Goal: Task Accomplishment & Management: Manage account settings

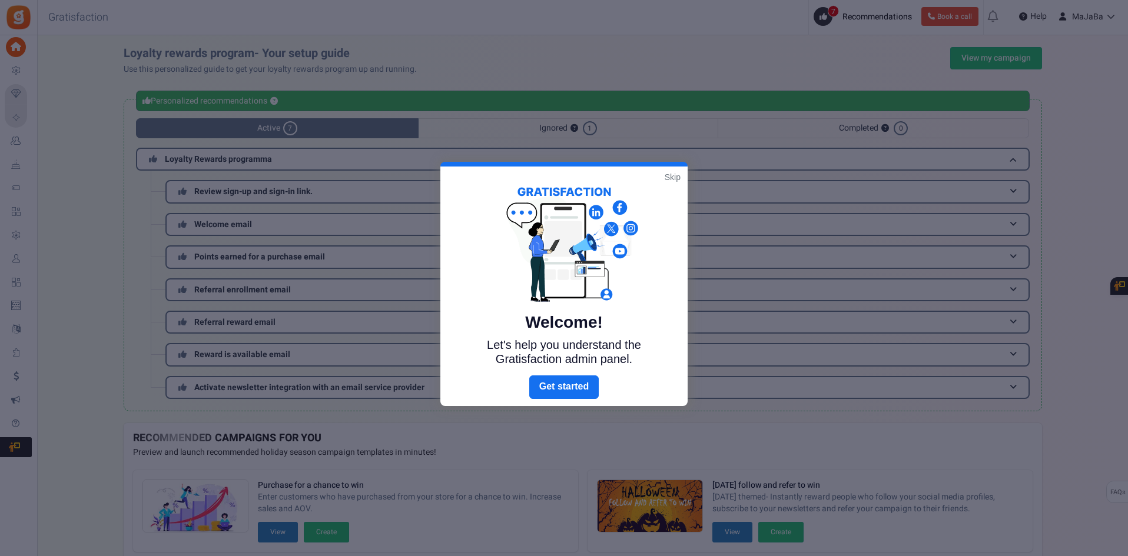
click at [670, 175] on link "Skip" at bounding box center [673, 177] width 16 height 12
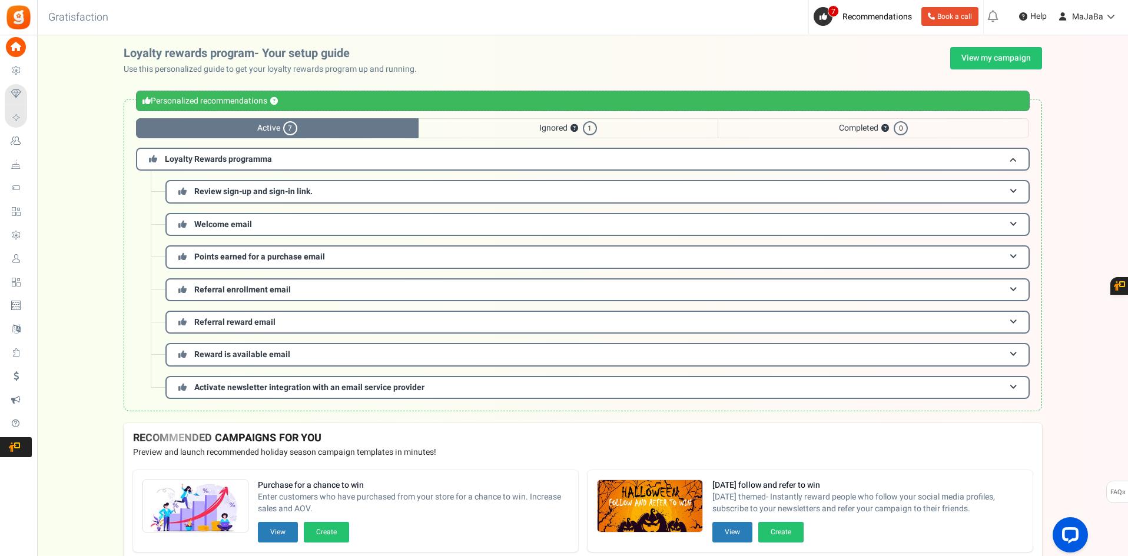
click at [253, 121] on span "Active 7" at bounding box center [277, 128] width 283 height 20
click at [875, 18] on span "Recommendations" at bounding box center [876, 17] width 69 height 12
click at [1087, 15] on span "MaJaBa" at bounding box center [1087, 17] width 31 height 12
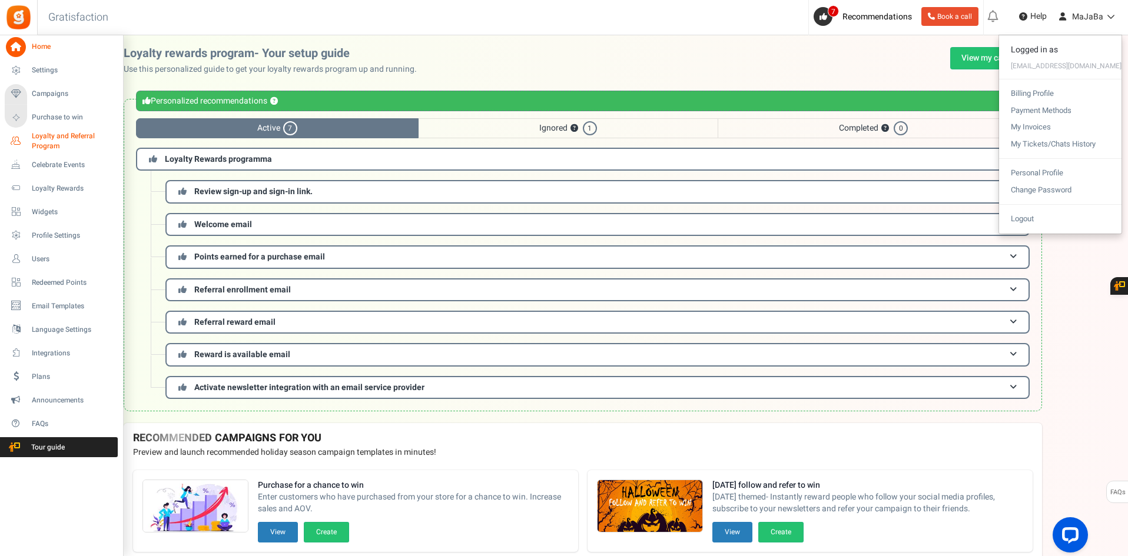
click at [57, 138] on span "Loyalty and Referral Program" at bounding box center [75, 141] width 86 height 20
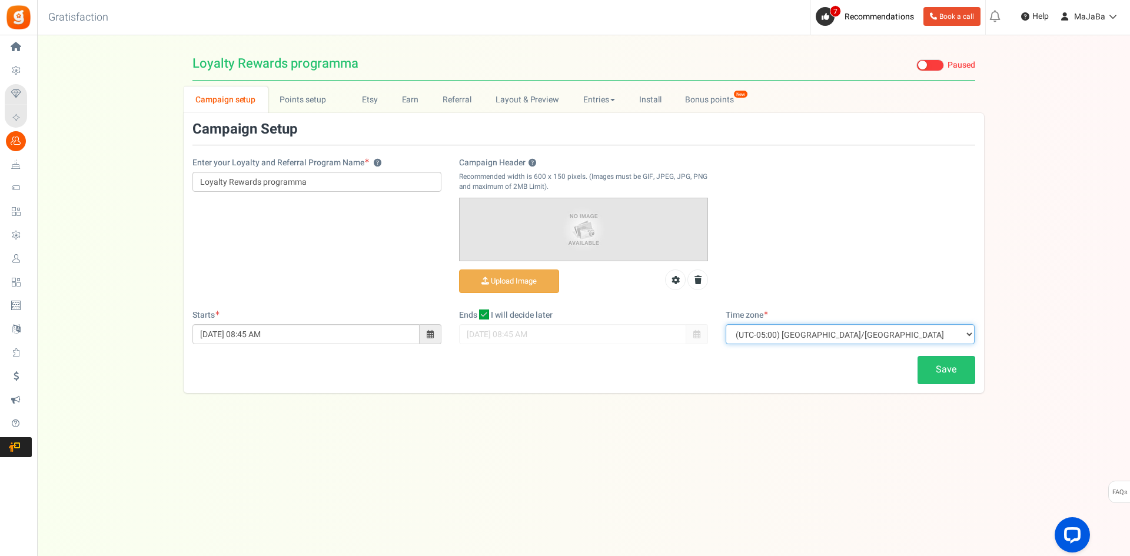
click at [834, 337] on select "(UTC-11:00) Pacific/[GEOGRAPHIC_DATA] (UTC-11:00) [GEOGRAPHIC_DATA]/[GEOGRAPHIC…" at bounding box center [850, 334] width 249 height 20
select select "Europe/[GEOGRAPHIC_DATA]"
click at [726, 324] on select "(UTC-11:00) Pacific/[GEOGRAPHIC_DATA] (UTC-11:00) [GEOGRAPHIC_DATA]/[GEOGRAPHIC…" at bounding box center [850, 334] width 249 height 20
click at [940, 374] on link "Save" at bounding box center [947, 370] width 58 height 28
click at [649, 105] on link "Install" at bounding box center [650, 100] width 47 height 26
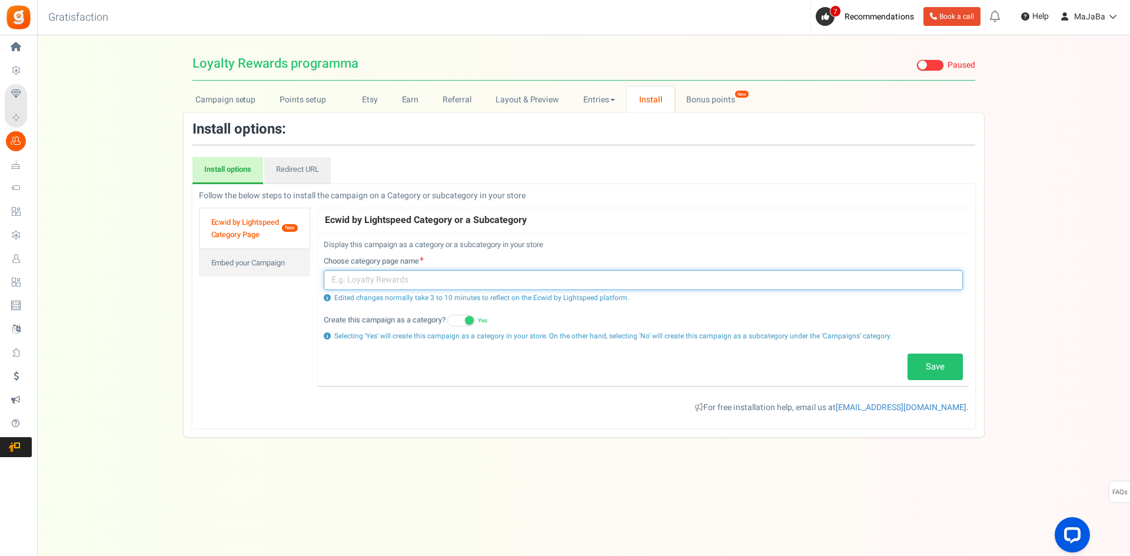
click at [347, 284] on input "text" at bounding box center [643, 280] width 639 height 20
type input ".shop"
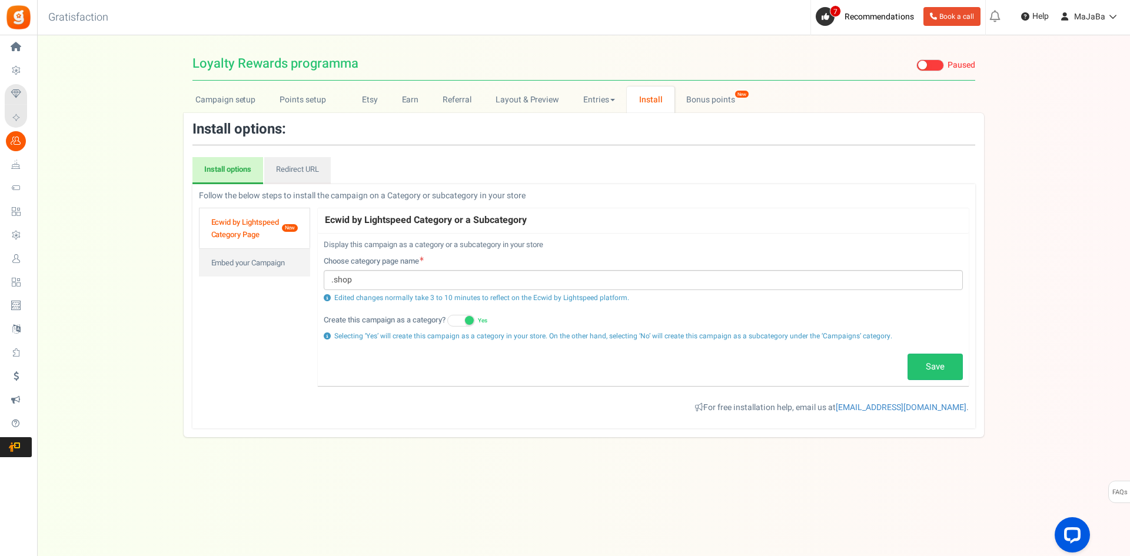
click at [937, 371] on link "Save" at bounding box center [935, 367] width 55 height 27
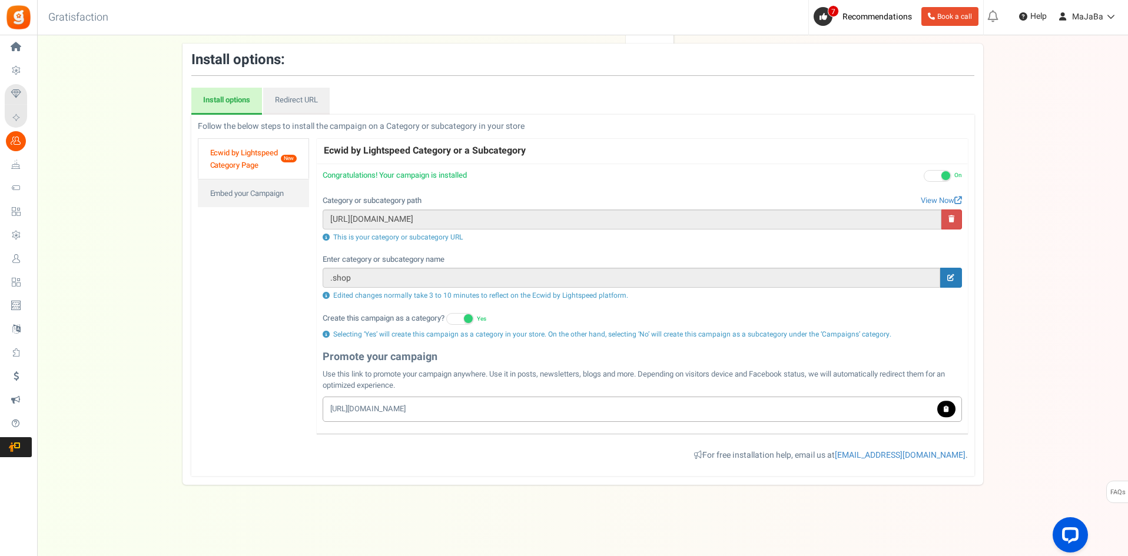
scroll to position [69, 0]
click at [951, 218] on icon at bounding box center [951, 218] width 6 height 7
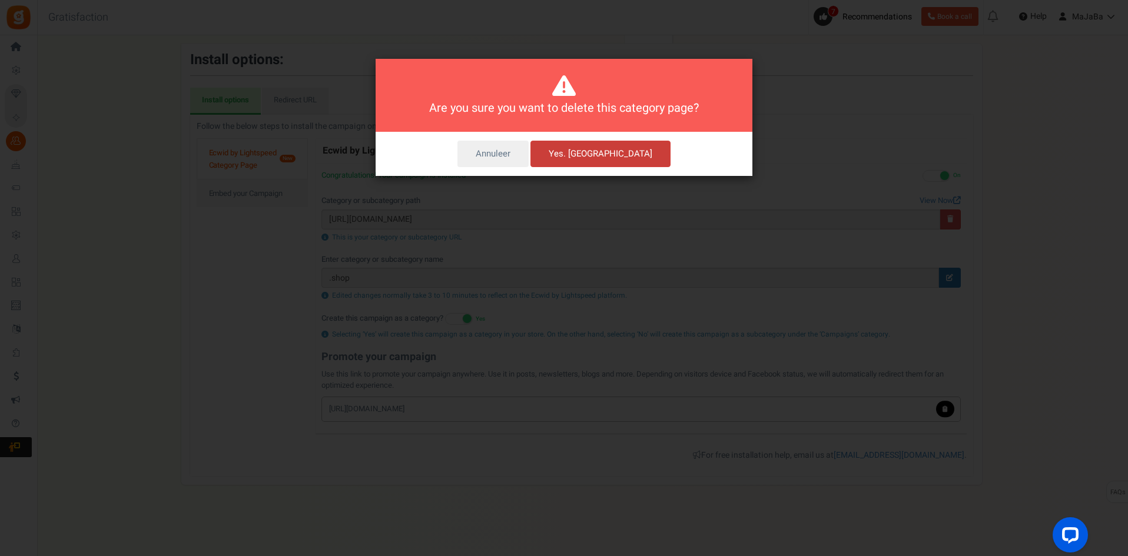
click at [606, 152] on button "Yes. [GEOGRAPHIC_DATA]" at bounding box center [600, 154] width 140 height 27
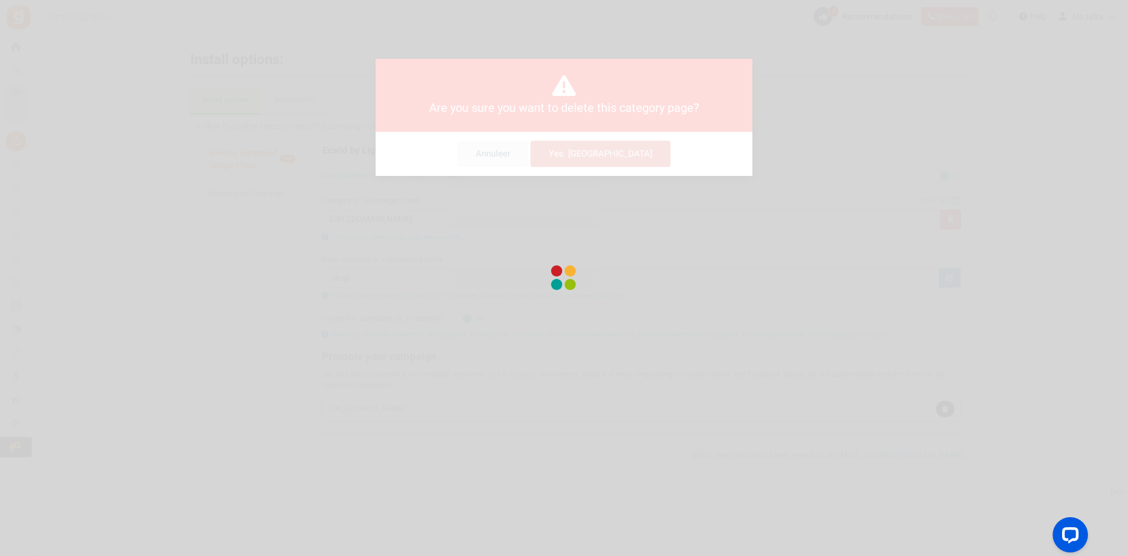
scroll to position [0, 0]
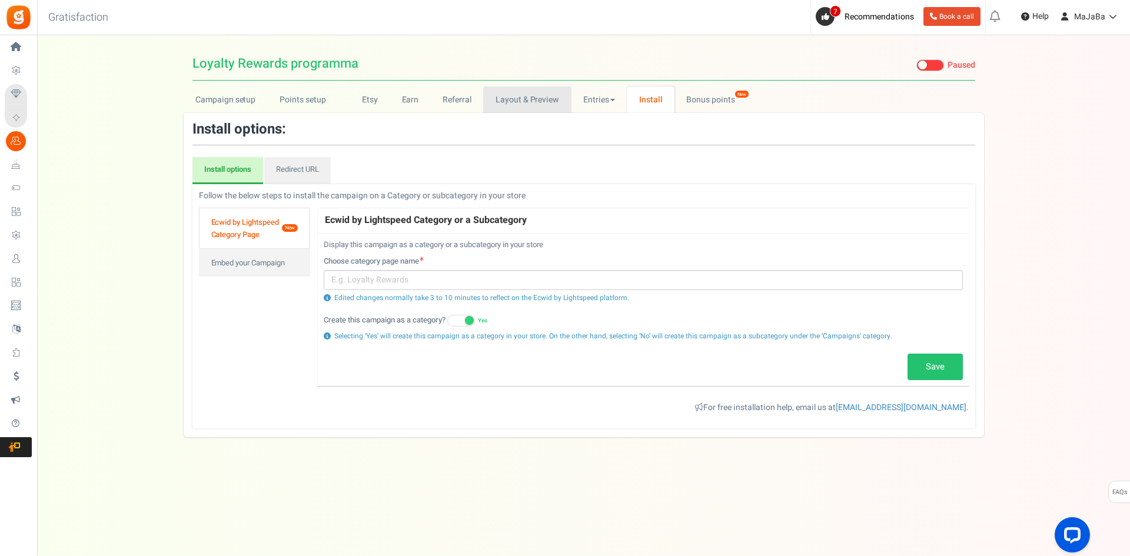
click at [530, 105] on link "Layout & Preview" at bounding box center [527, 100] width 88 height 26
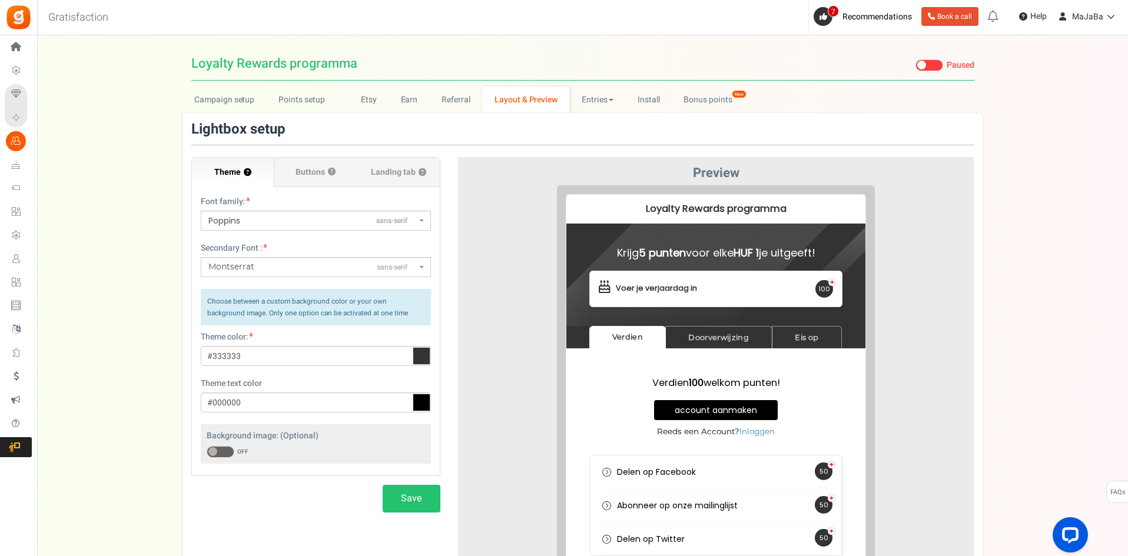
click at [962, 64] on span "Paused" at bounding box center [961, 65] width 28 height 12
click at [915, 64] on input "Live Paused" at bounding box center [915, 66] width 0 height 8
click at [404, 497] on button "Save" at bounding box center [412, 499] width 58 height 28
click at [453, 104] on link "Referral" at bounding box center [456, 100] width 53 height 26
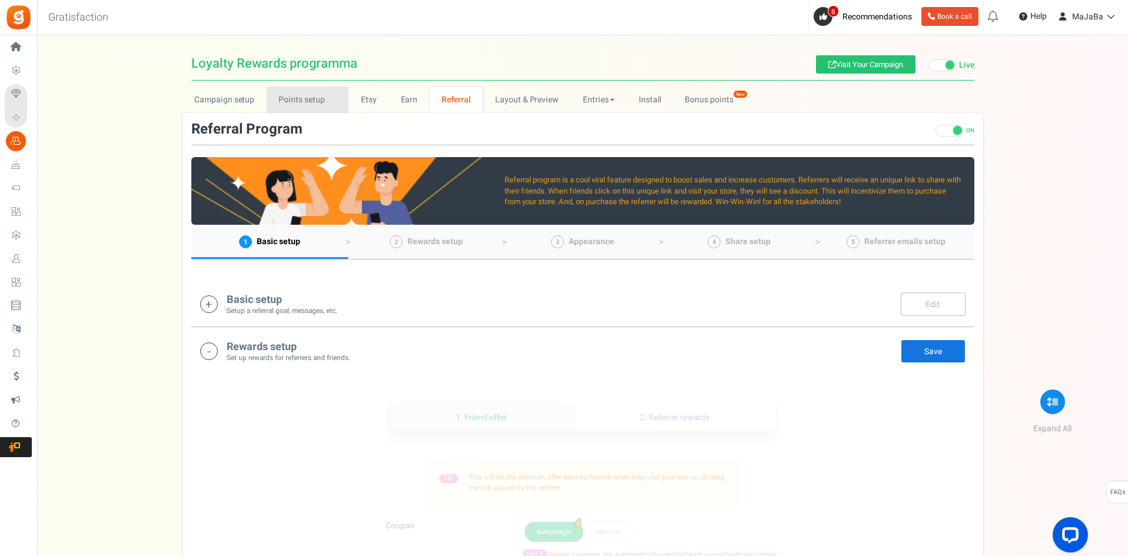
click at [288, 100] on link "Points setup New" at bounding box center [308, 100] width 82 height 26
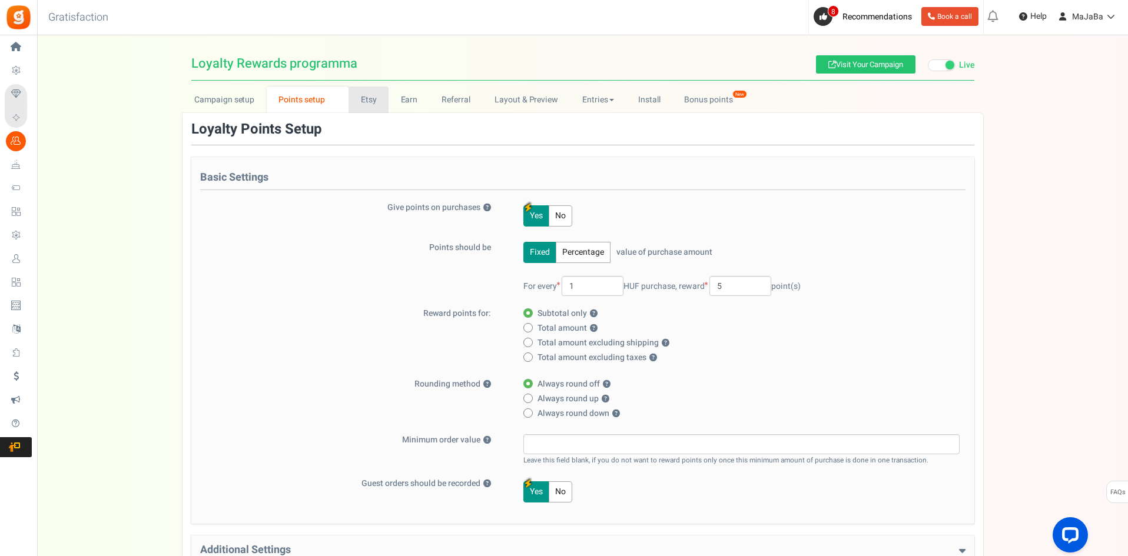
click at [374, 97] on link "Etsy" at bounding box center [368, 100] width 40 height 26
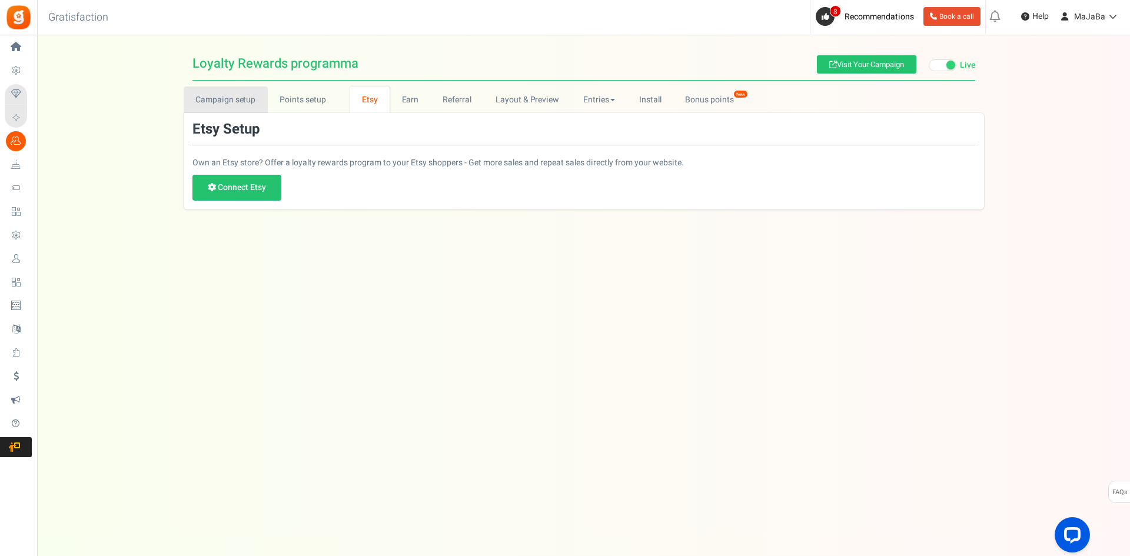
click at [227, 102] on link "Campaign setup" at bounding box center [226, 100] width 84 height 26
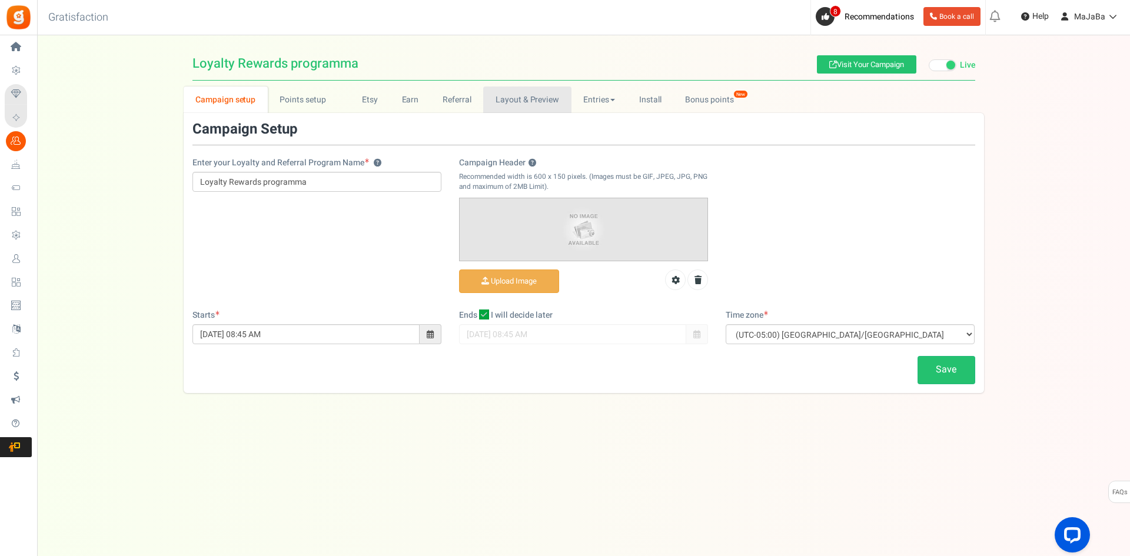
click at [504, 104] on link "Layout & Preview" at bounding box center [527, 100] width 88 height 26
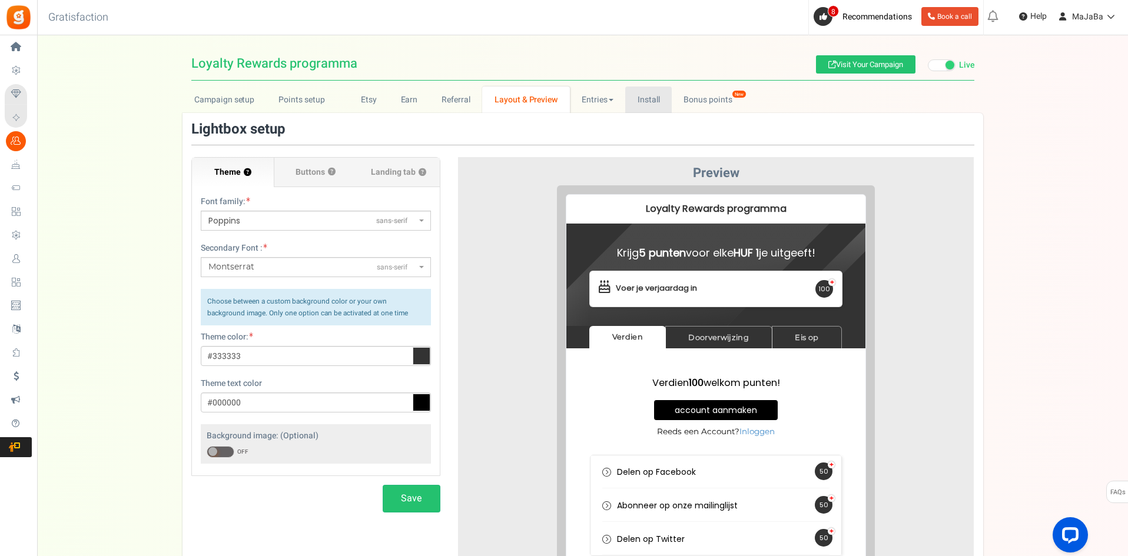
click at [646, 101] on link "Install" at bounding box center [648, 100] width 47 height 26
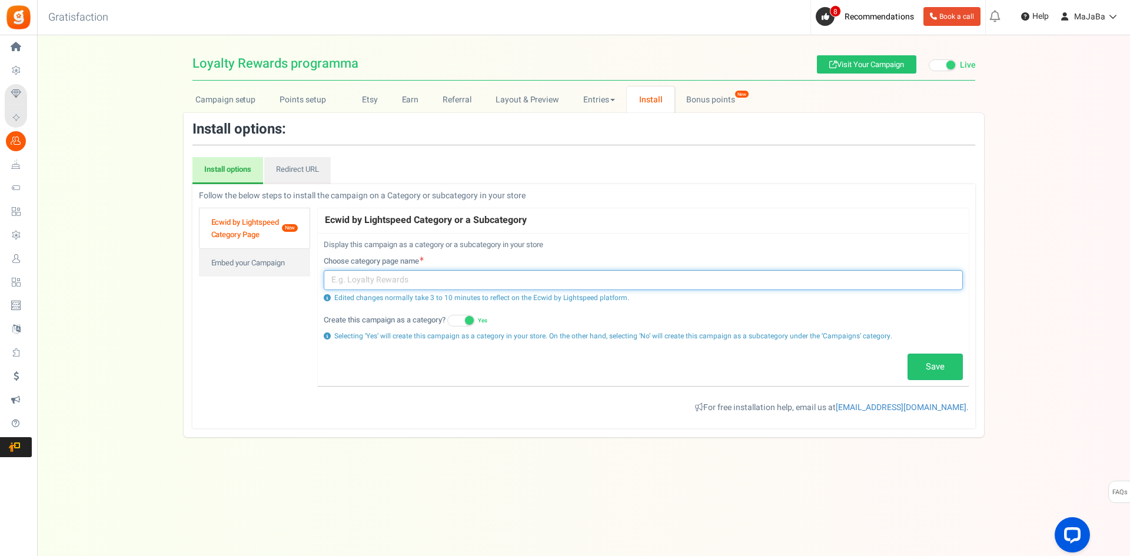
click at [400, 276] on input "text" at bounding box center [643, 280] width 639 height 20
type input ".shop"
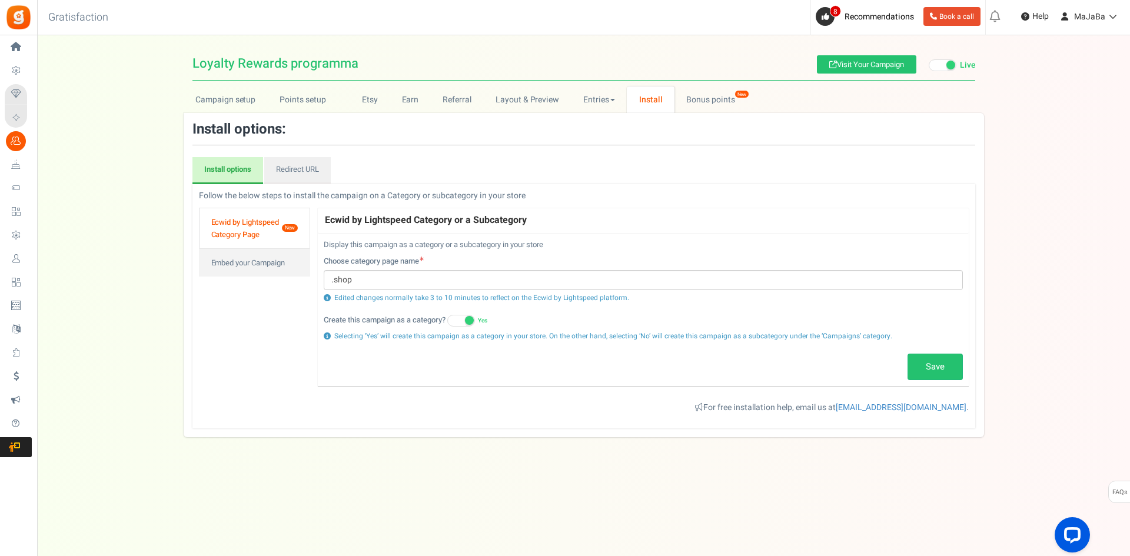
click at [354, 290] on div "Choose category page name .shop Edited changes normally take 3 to 10 minutes to…" at bounding box center [643, 279] width 639 height 47
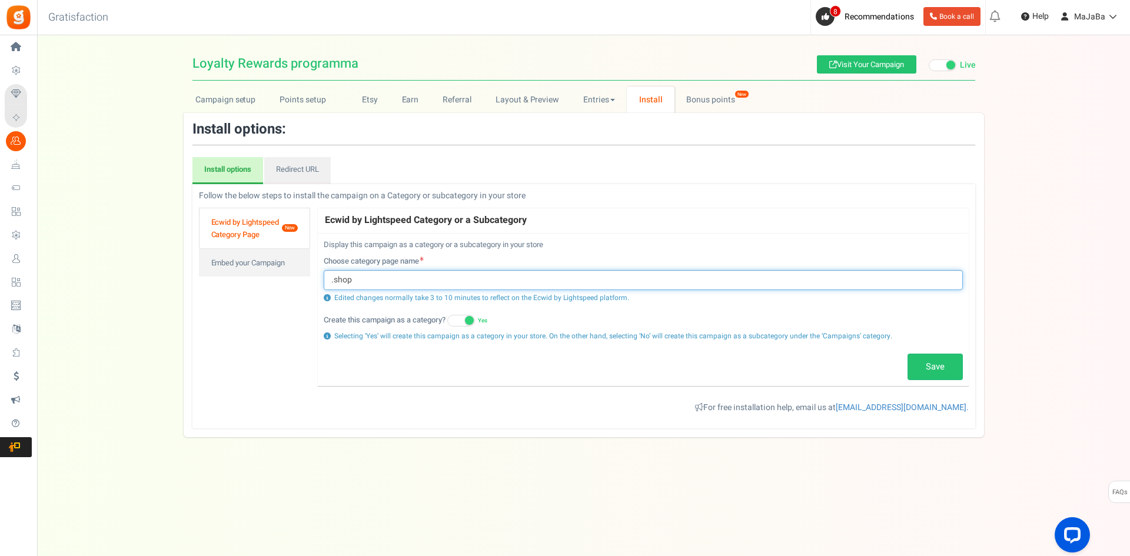
drag, startPoint x: 356, startPoint y: 275, endPoint x: 320, endPoint y: 278, distance: 36.0
click at [320, 278] on div "Display this campaign as a category or a subcategory in your store Choose categ…" at bounding box center [643, 310] width 651 height 153
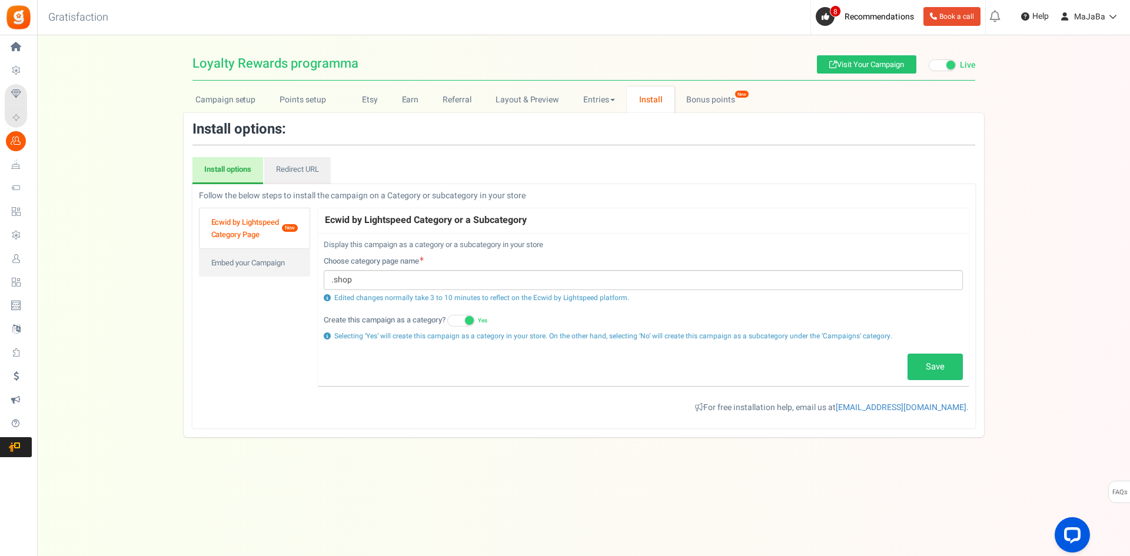
drag, startPoint x: 934, startPoint y: 367, endPoint x: 913, endPoint y: 379, distance: 23.7
click at [934, 368] on link "Save" at bounding box center [935, 367] width 55 height 27
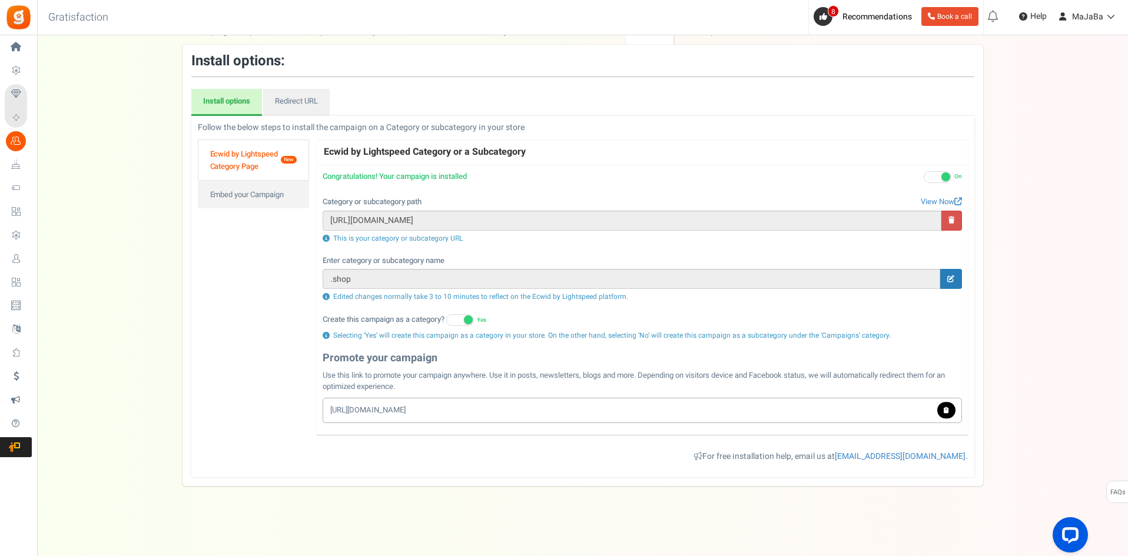
scroll to position [69, 0]
click at [231, 190] on link "Embed your Campaign" at bounding box center [254, 193] width 112 height 28
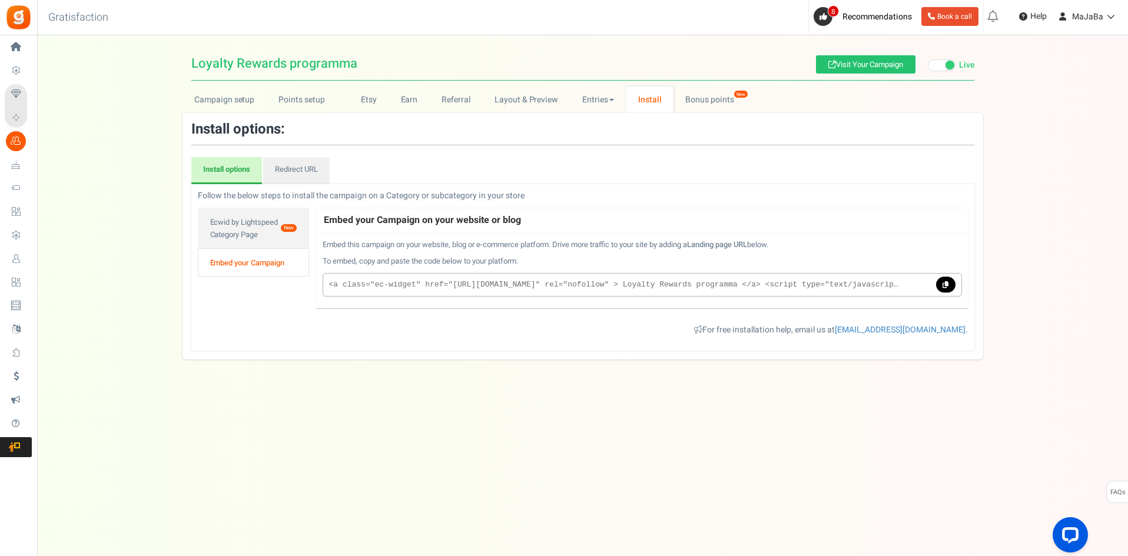
scroll to position [0, 0]
click at [224, 98] on link "Campaign setup" at bounding box center [226, 100] width 84 height 26
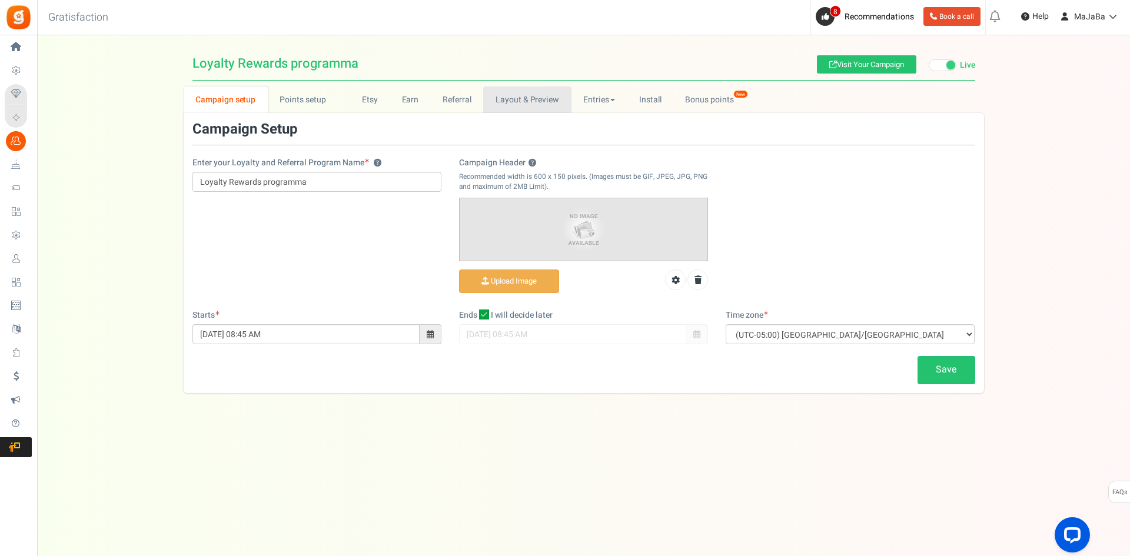
click at [506, 98] on link "Layout & Preview" at bounding box center [527, 100] width 88 height 26
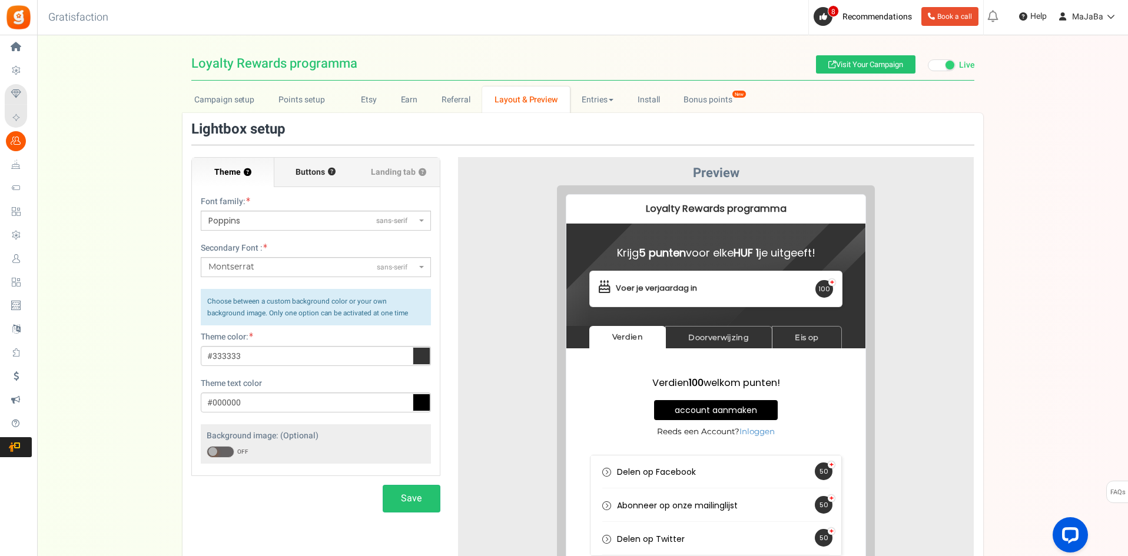
click at [314, 171] on span "Buttons" at bounding box center [310, 173] width 29 height 12
click at [0, 0] on input "Buttons ?" at bounding box center [0, 0] width 0 height 0
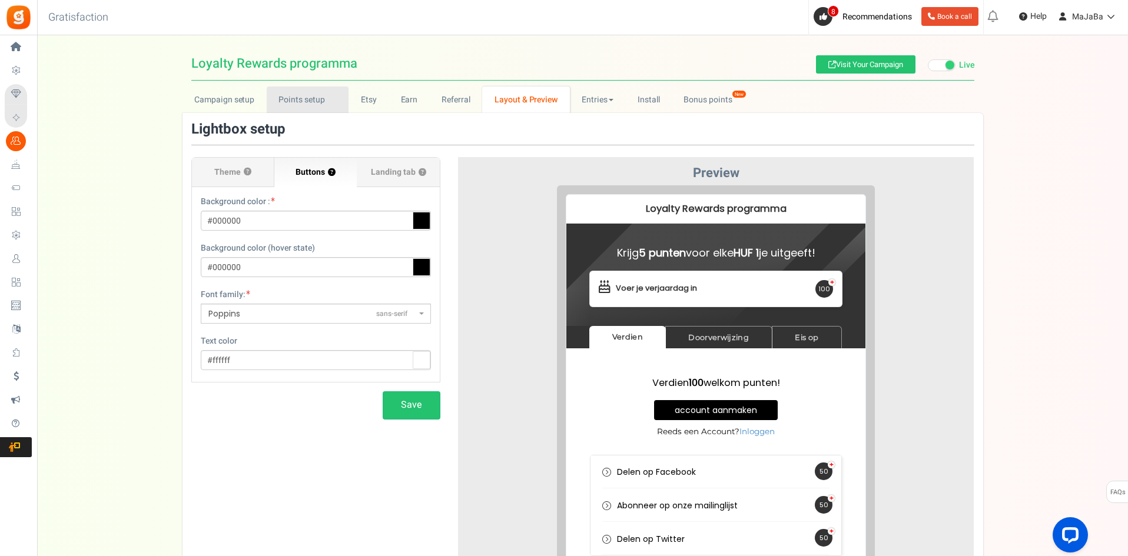
click at [314, 98] on link "Points setup New" at bounding box center [308, 100] width 82 height 26
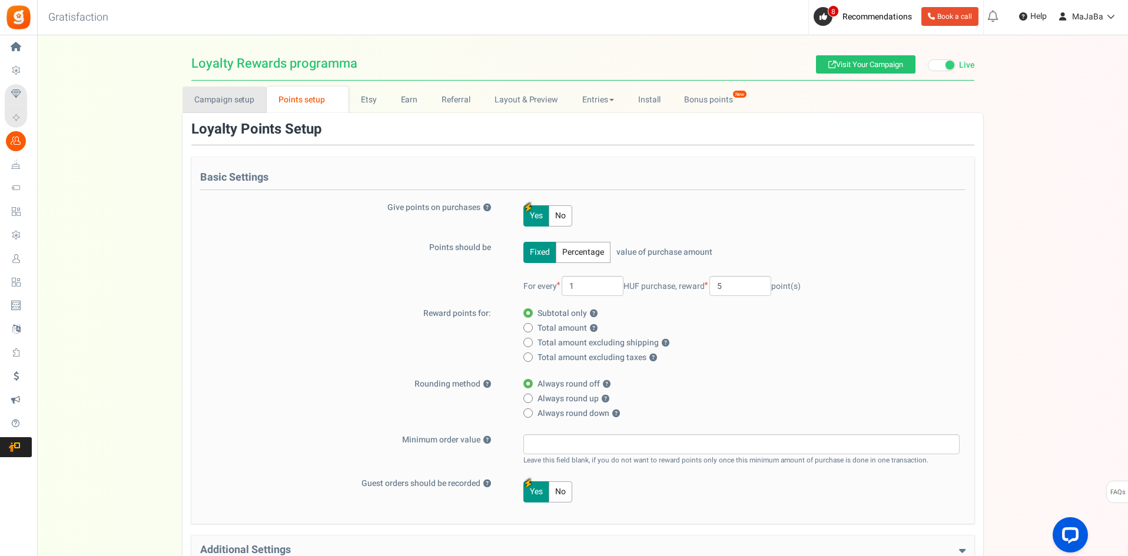
click at [244, 101] on link "Campaign setup" at bounding box center [224, 100] width 84 height 26
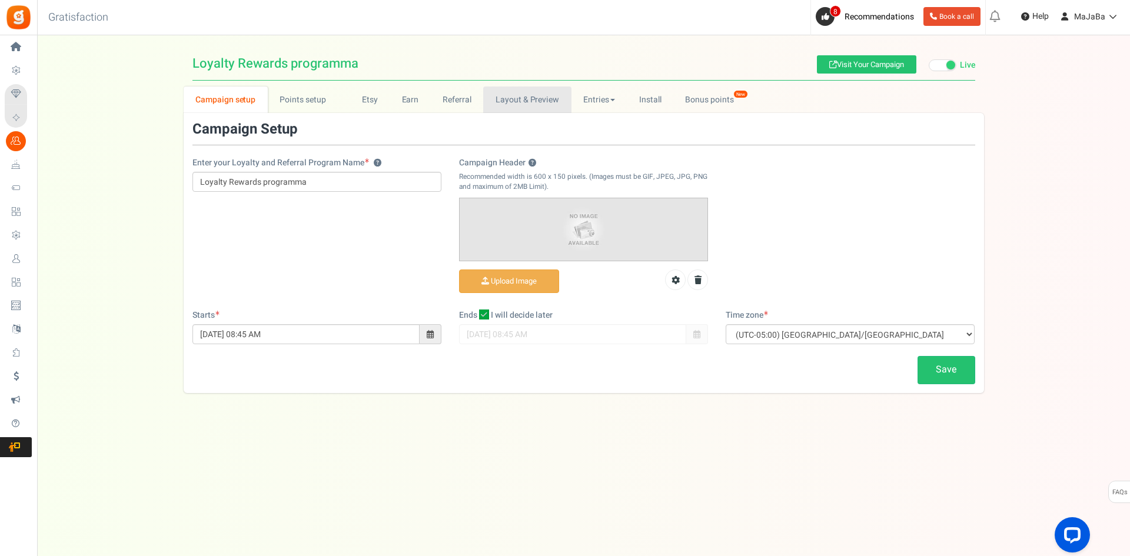
click at [521, 104] on link "Layout & Preview" at bounding box center [527, 100] width 88 height 26
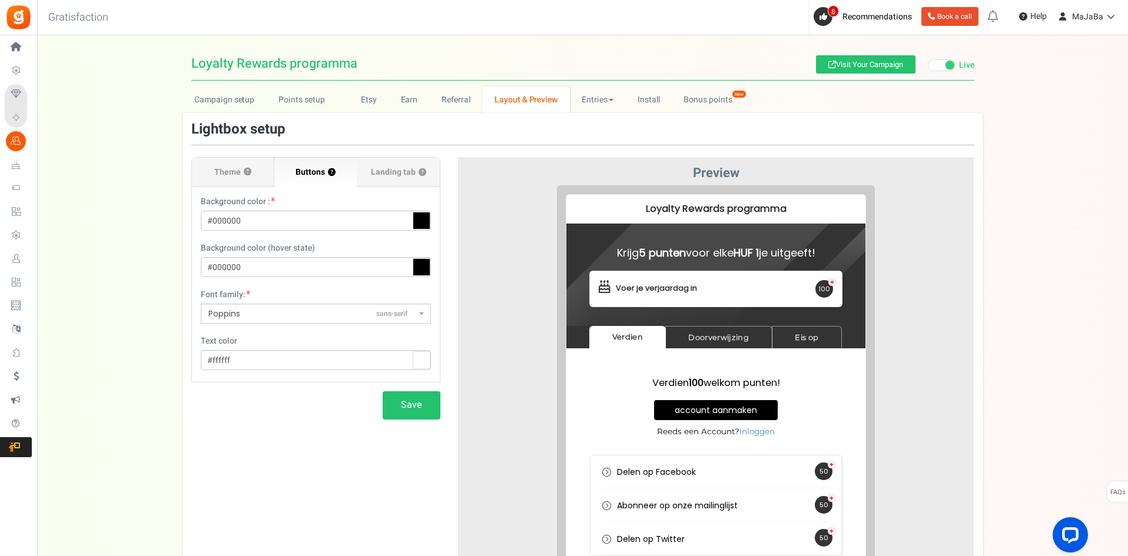
click at [422, 225] on icon at bounding box center [422, 221] width 18 height 18
click at [422, 225] on input "#000000" at bounding box center [316, 221] width 230 height 20
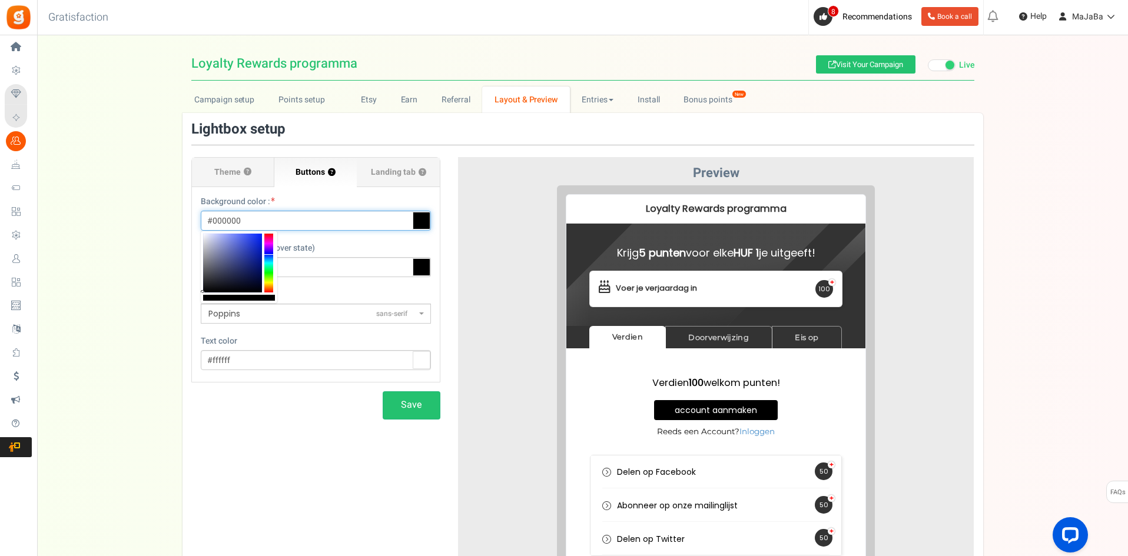
click at [270, 255] on div at bounding box center [268, 263] width 9 height 59
click at [420, 404] on button "Save" at bounding box center [412, 405] width 58 height 28
